Goal: Find specific page/section: Find specific page/section

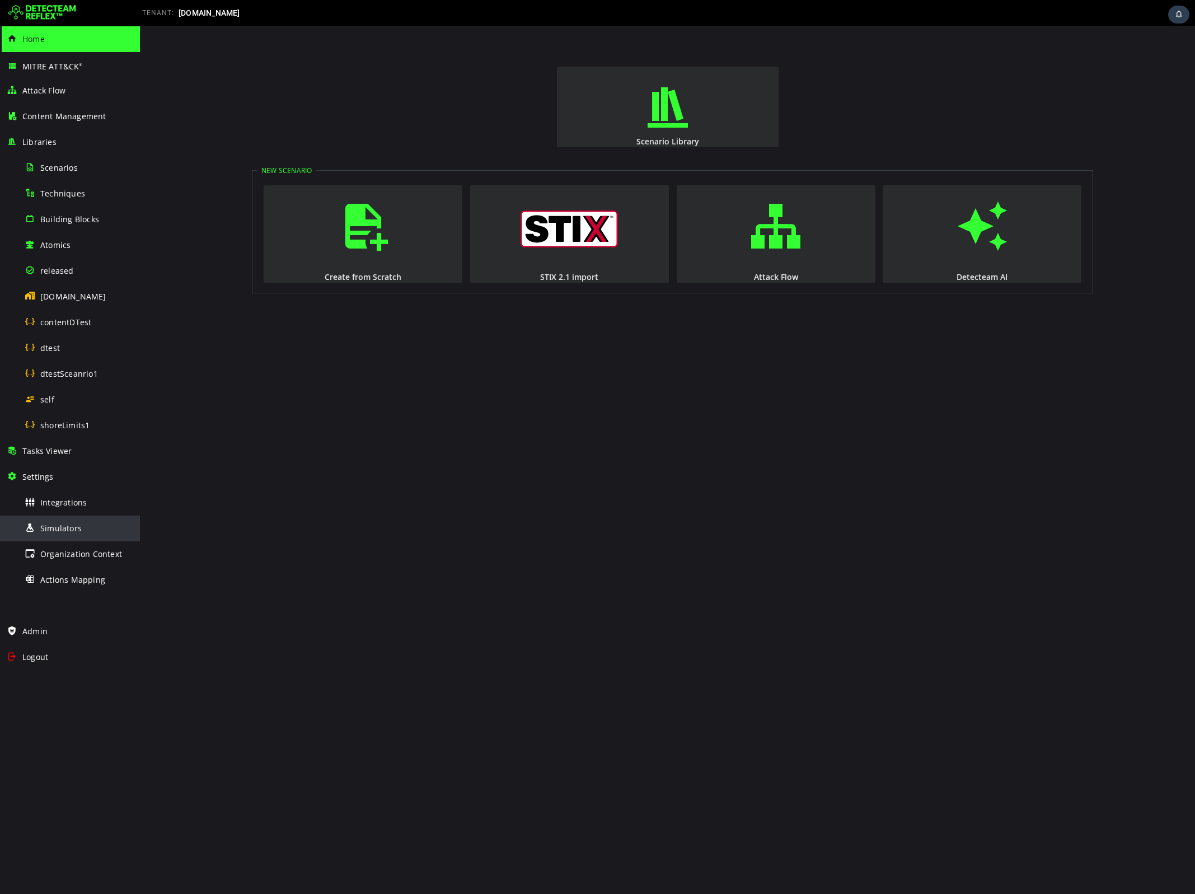
click at [52, 525] on span "Simulators" at bounding box center [60, 528] width 41 height 11
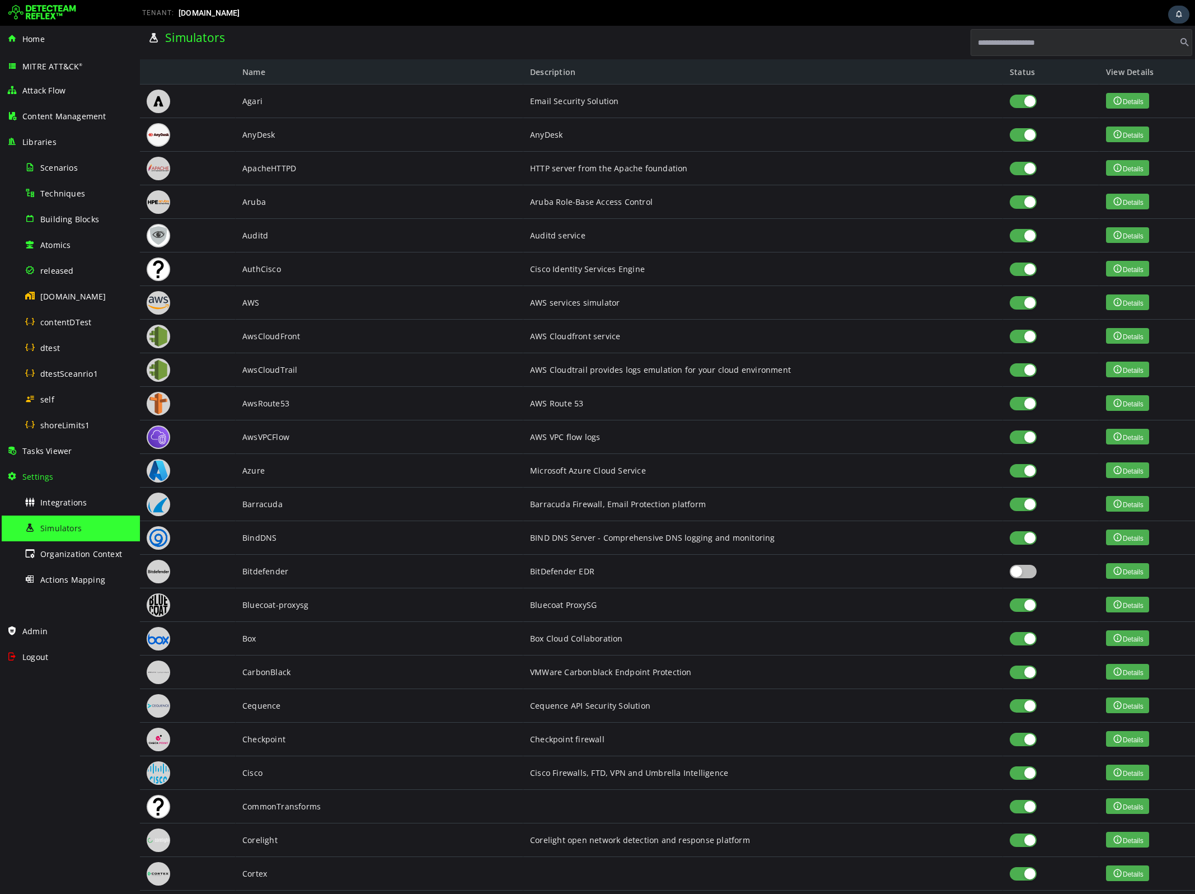
click at [1002, 42] on input "text" at bounding box center [1082, 42] width 222 height 27
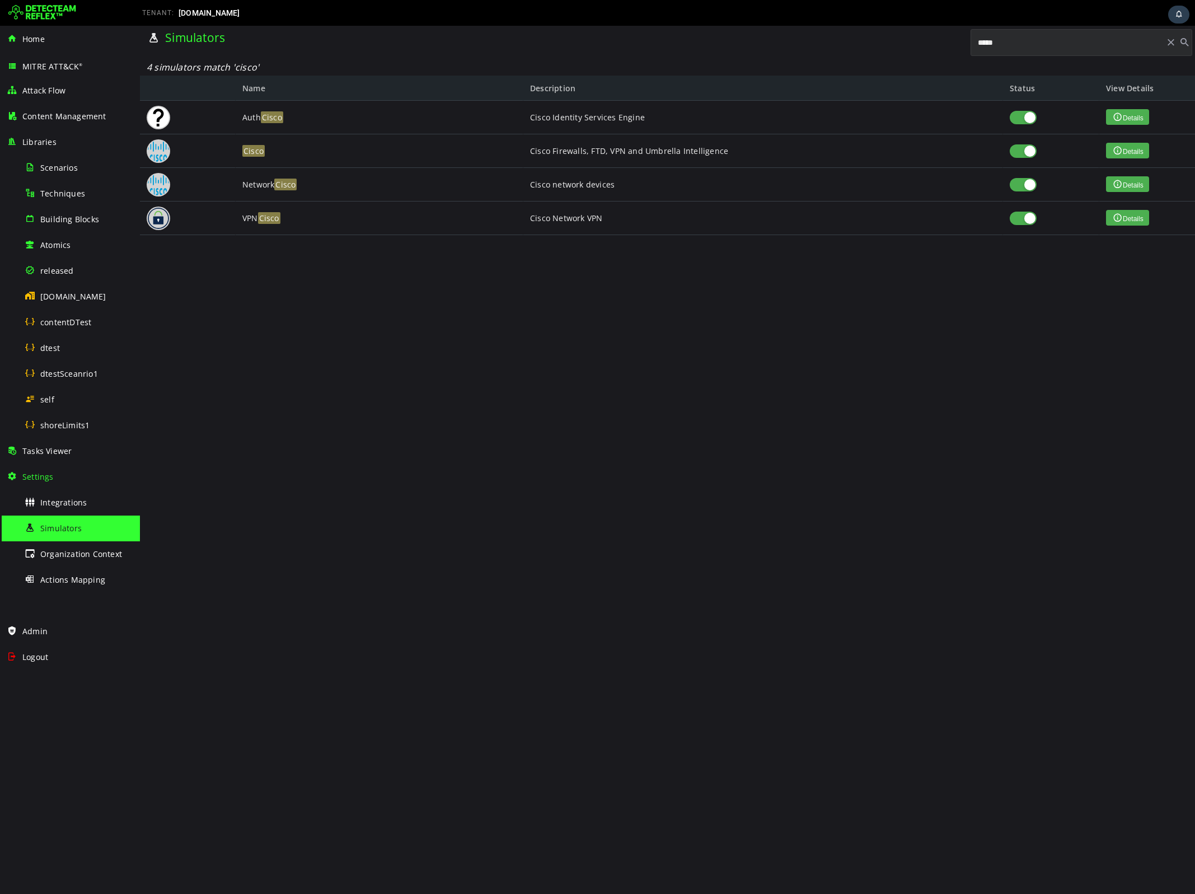
type input "*****"
